Goal: Check status: Check status

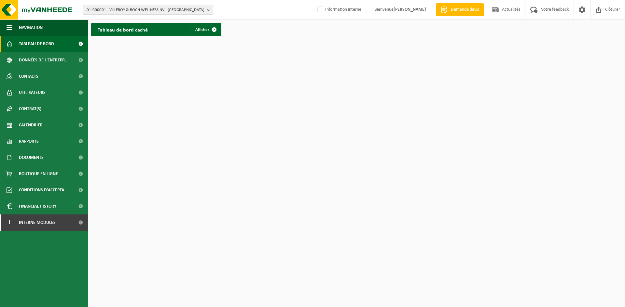
click at [134, 10] on span "01-000001 - VILLEROY & BOCH WELLNESS NV - ROESELARE" at bounding box center [146, 10] width 118 height 10
type input "l"
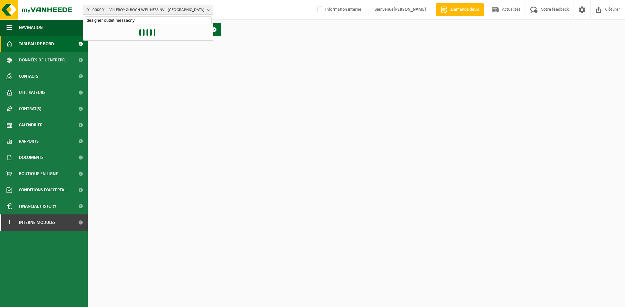
type input "designer outlet messacny"
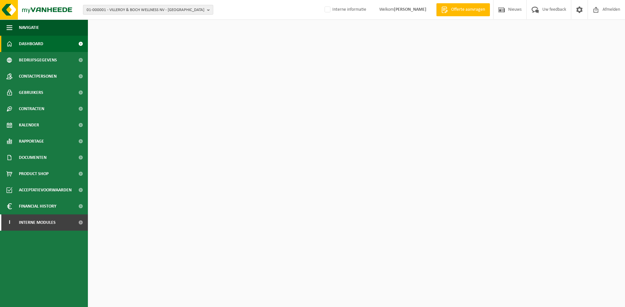
click at [125, 13] on span "01-000001 - VILLEROY & BOCH WELLNESS NV - [GEOGRAPHIC_DATA]" at bounding box center [146, 10] width 118 height 10
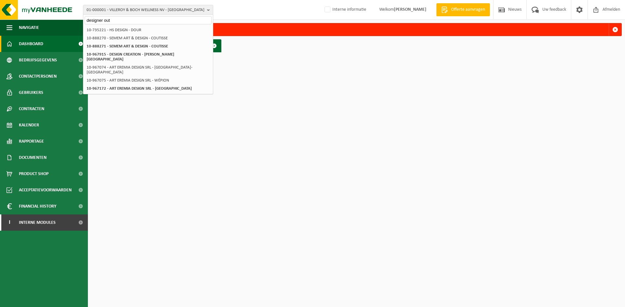
drag, startPoint x: 103, startPoint y: 20, endPoint x: 88, endPoint y: 19, distance: 14.3
click at [88, 19] on input "designer out" at bounding box center [148, 20] width 127 height 8
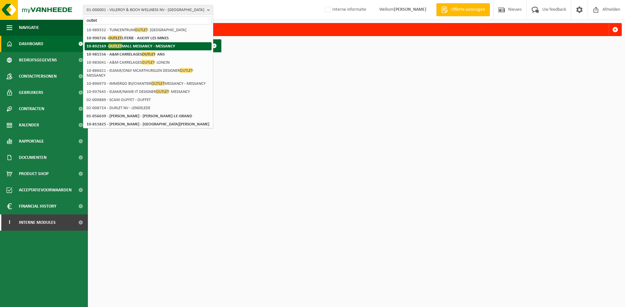
type input "outlet"
click at [135, 47] on strong "10-892169 - OUTLET MALL MESSANCY - MESSANCY" at bounding box center [131, 46] width 88 height 5
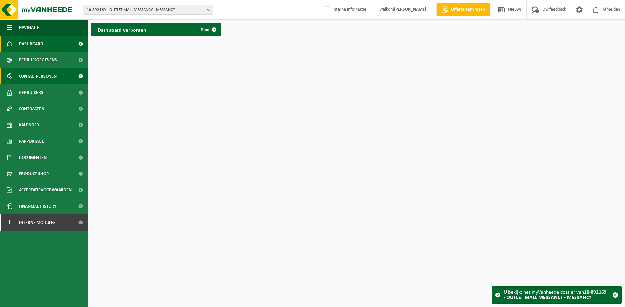
click at [42, 76] on span "Contactpersonen" at bounding box center [38, 76] width 38 height 16
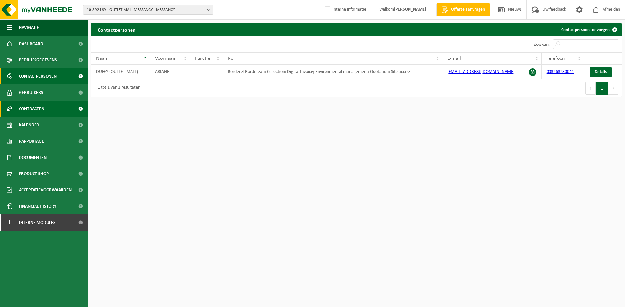
click at [39, 111] on span "Contracten" at bounding box center [31, 109] width 25 height 16
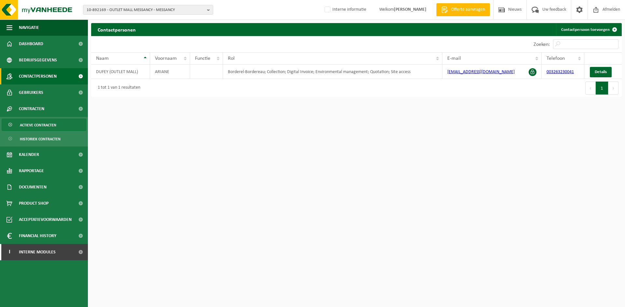
click at [45, 124] on span "Actieve contracten" at bounding box center [38, 125] width 36 height 12
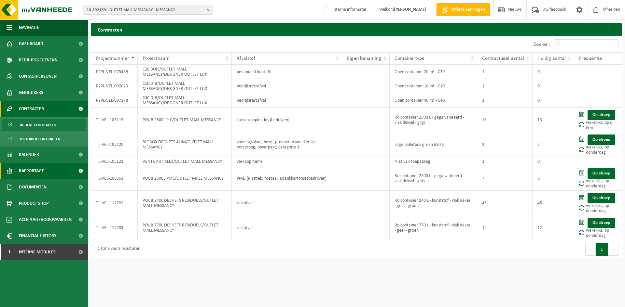
click at [41, 174] on span "Rapportage" at bounding box center [31, 171] width 25 height 16
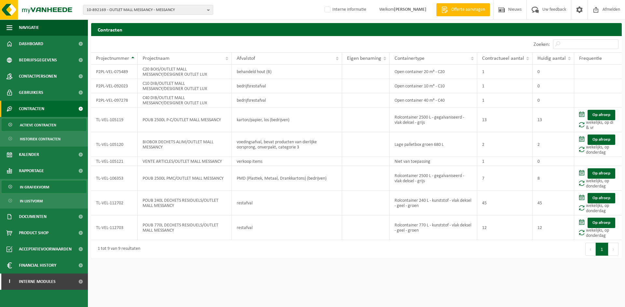
click at [31, 192] on span "In grafiekvorm" at bounding box center [34, 187] width 29 height 12
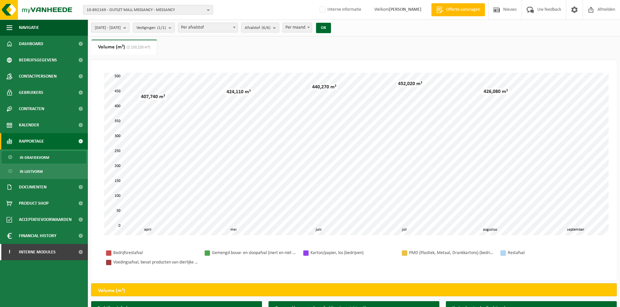
click at [129, 29] on b "submit" at bounding box center [126, 27] width 6 height 9
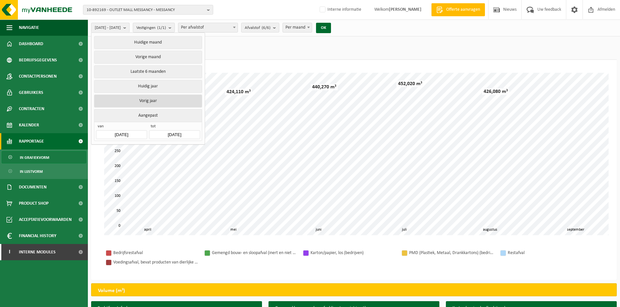
click at [153, 101] on button "Vorig jaar" at bounding box center [148, 101] width 108 height 13
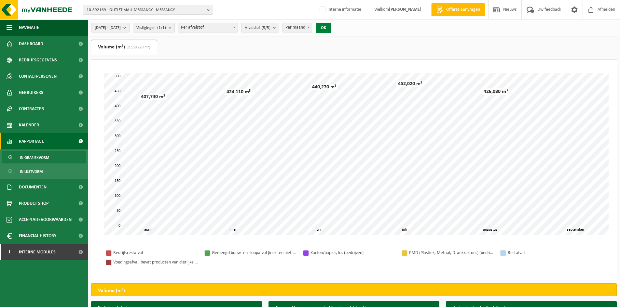
click at [331, 28] on button "OK" at bounding box center [323, 28] width 15 height 10
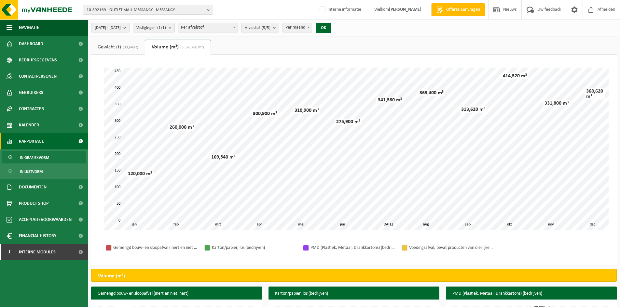
click at [115, 48] on link "Gewicht (t) (33,640 t)" at bounding box center [118, 47] width 54 height 15
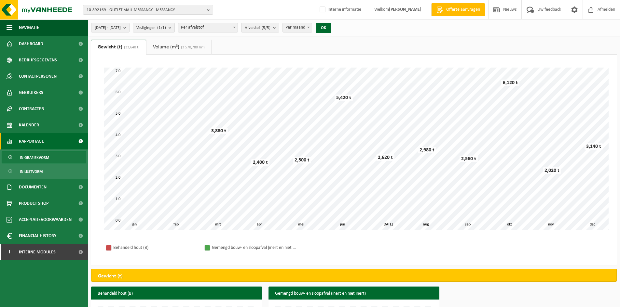
click at [172, 50] on link "Volume (m³) (3 570,780 m³)" at bounding box center [178, 47] width 65 height 15
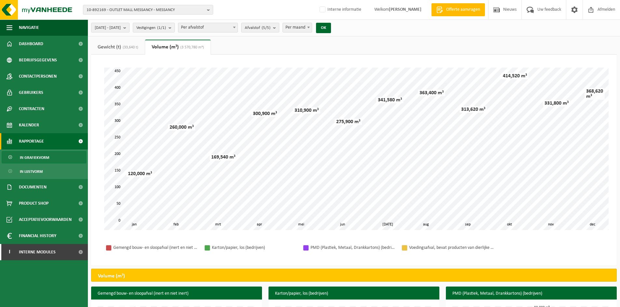
click at [123, 47] on span "(33,640 t)" at bounding box center [129, 48] width 17 height 4
